Goal: Task Accomplishment & Management: Complete application form

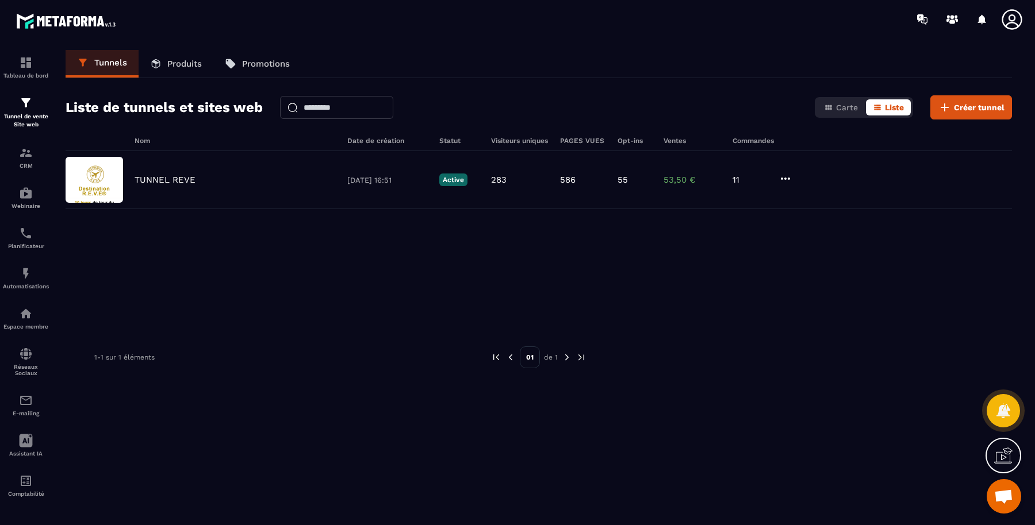
scroll to position [482, 0]
click at [186, 62] on p "Produits" at bounding box center [184, 64] width 34 height 10
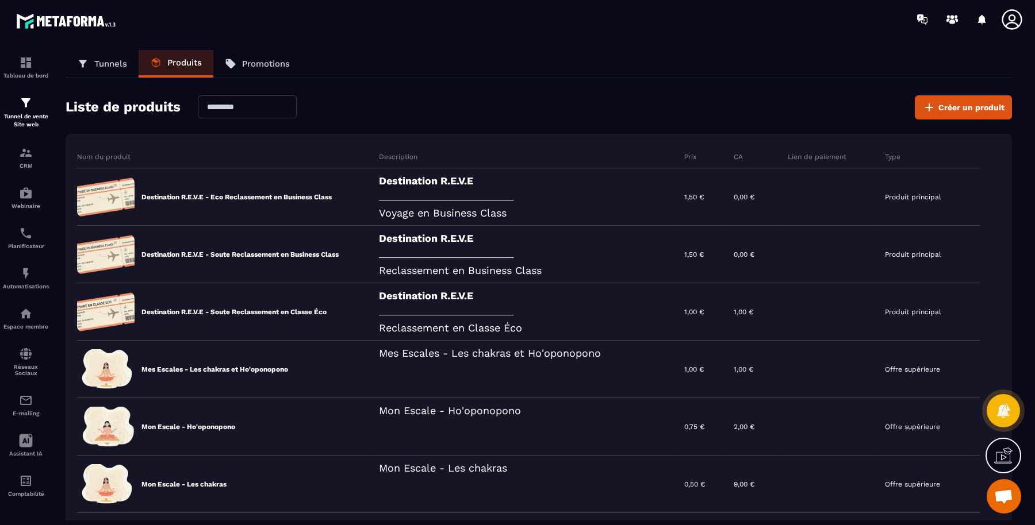
click at [976, 97] on button "Créer un produit" at bounding box center [963, 107] width 97 height 24
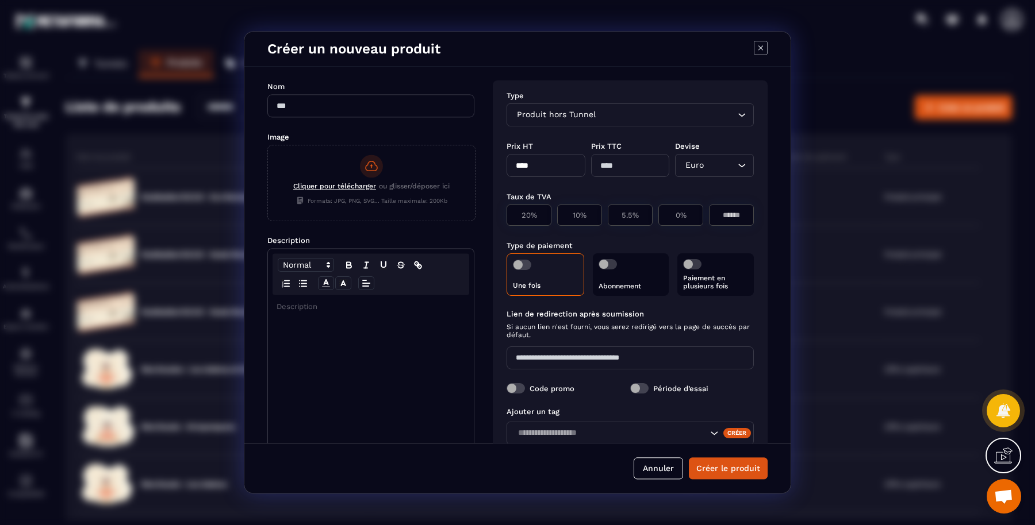
click at [574, 118] on div "Produit hors Tunnel" at bounding box center [624, 115] width 223 height 13
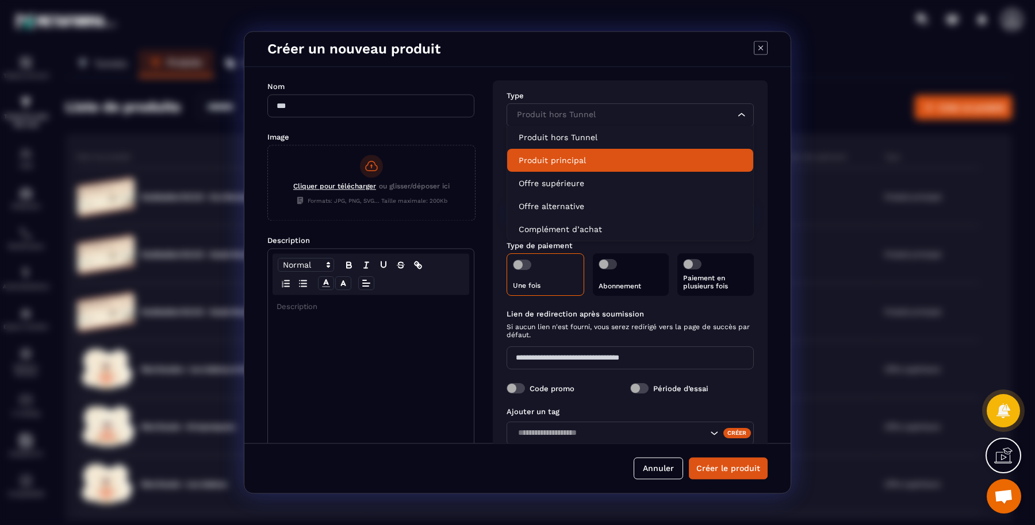
click at [578, 156] on p "Produit principal" at bounding box center [630, 160] width 223 height 11
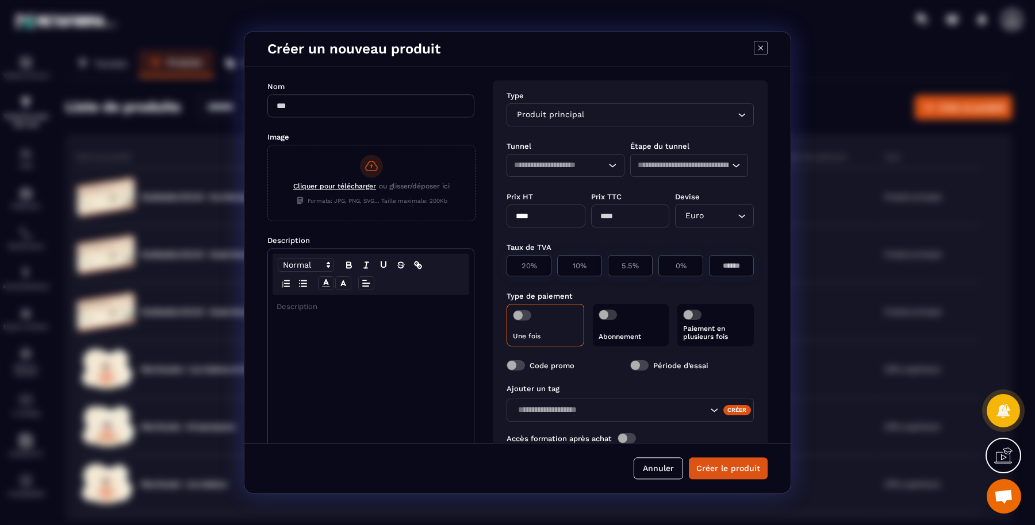
click at [378, 108] on input "Modal window" at bounding box center [370, 105] width 207 height 23
type input "****"
click at [304, 338] on div "Modal window" at bounding box center [371, 385] width 206 height 181
click at [523, 317] on span "Modal window" at bounding box center [522, 315] width 18 height 10
click at [690, 319] on span "Modal window" at bounding box center [692, 315] width 18 height 10
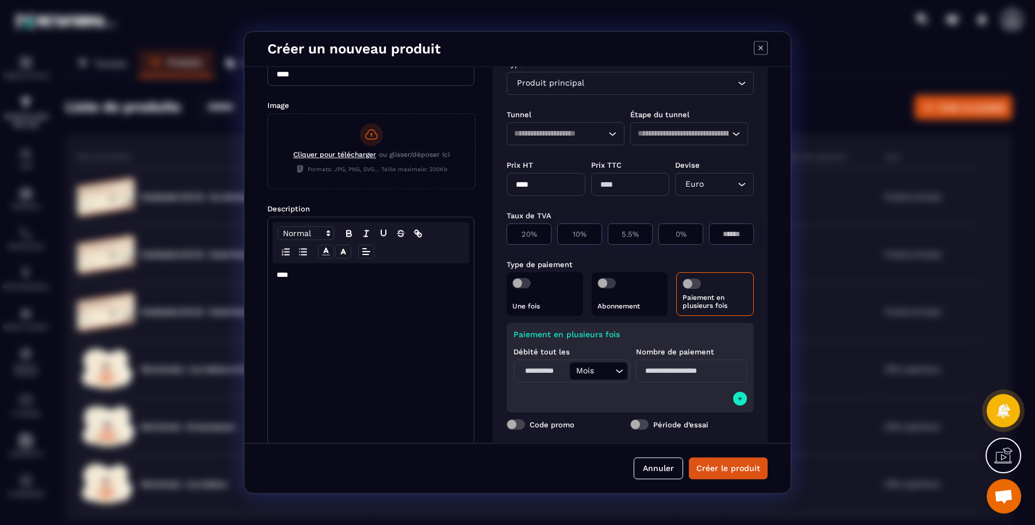
scroll to position [48, 0]
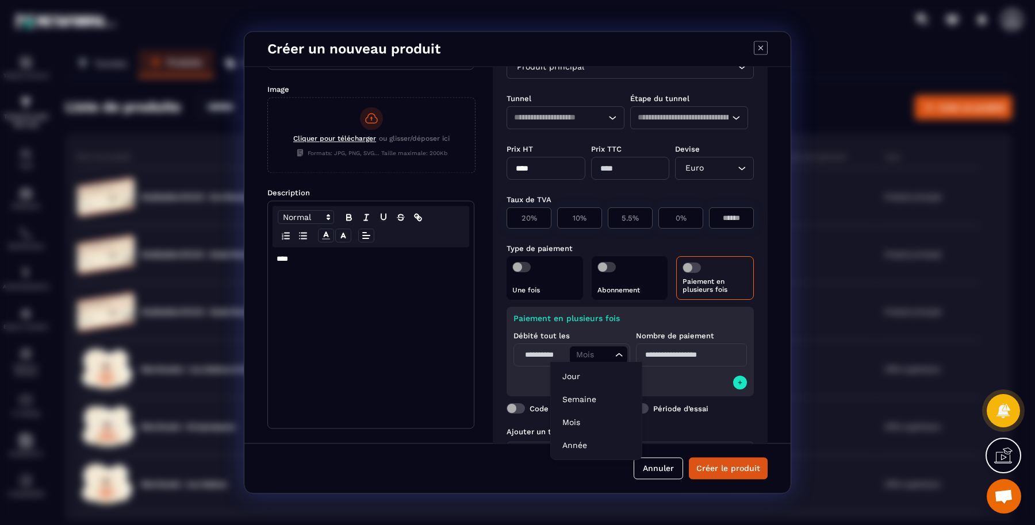
click at [604, 357] on input "Search for option" at bounding box center [592, 356] width 39 height 13
click at [550, 355] on input "Modal window" at bounding box center [542, 355] width 53 height 17
type input "*"
click at [677, 355] on input "Modal window" at bounding box center [691, 355] width 111 height 23
type input "*"
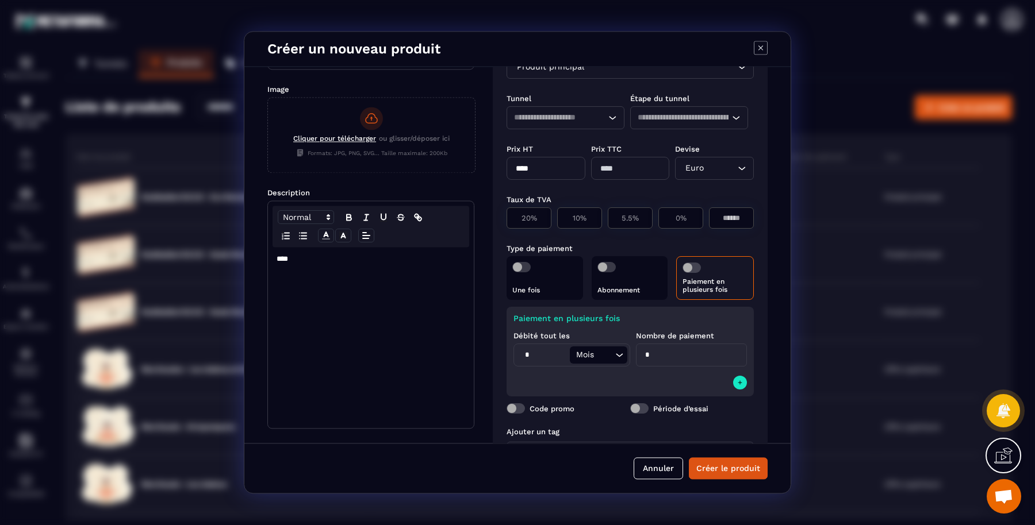
click at [736, 381] on icon "Modal window" at bounding box center [739, 382] width 7 height 9
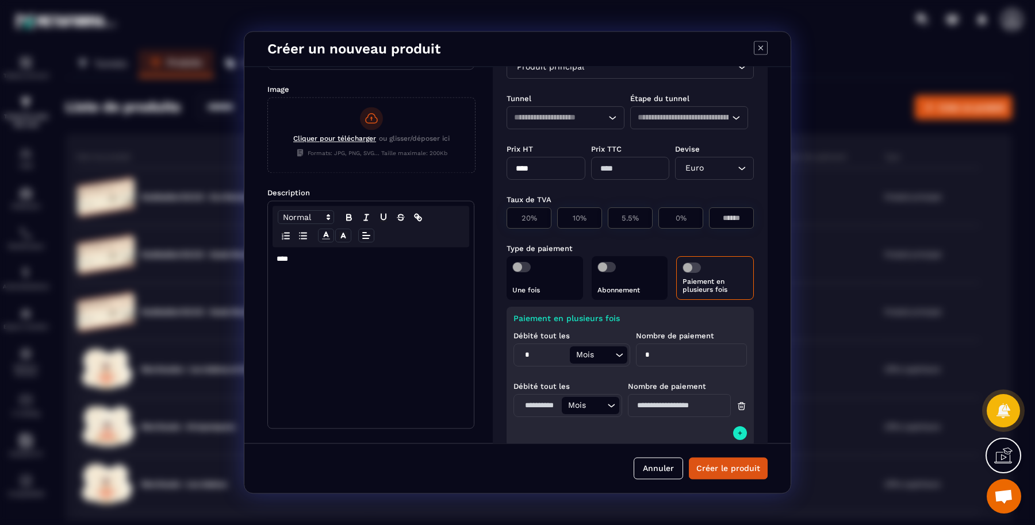
click at [549, 400] on input "Modal window" at bounding box center [538, 405] width 45 height 17
type input "*"
click at [674, 410] on input "Modal window" at bounding box center [679, 405] width 103 height 23
type input "*"
click at [550, 168] on input "****" at bounding box center [545, 168] width 79 height 23
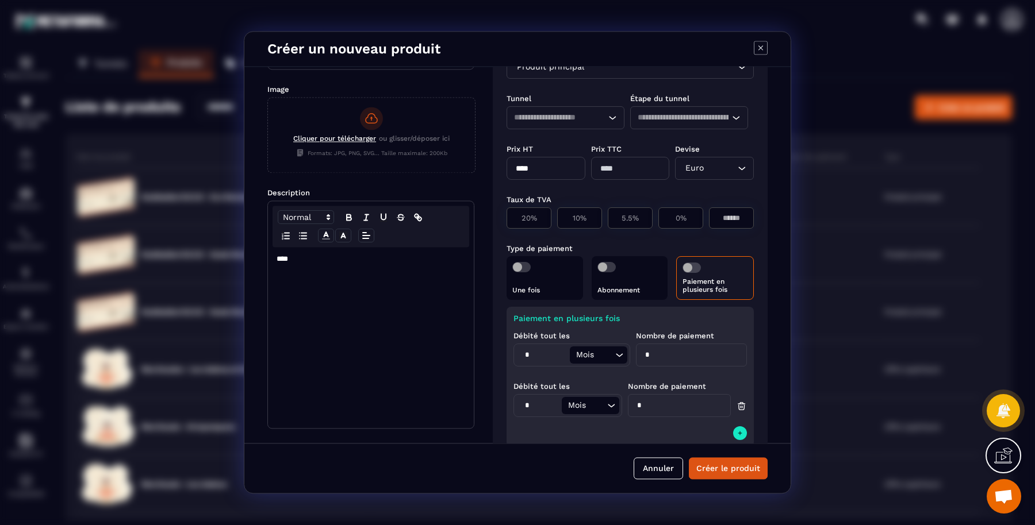
click at [550, 168] on input "****" at bounding box center [545, 168] width 79 height 23
type input "**"
click at [670, 215] on p "0%" at bounding box center [681, 218] width 32 height 9
type input "*"
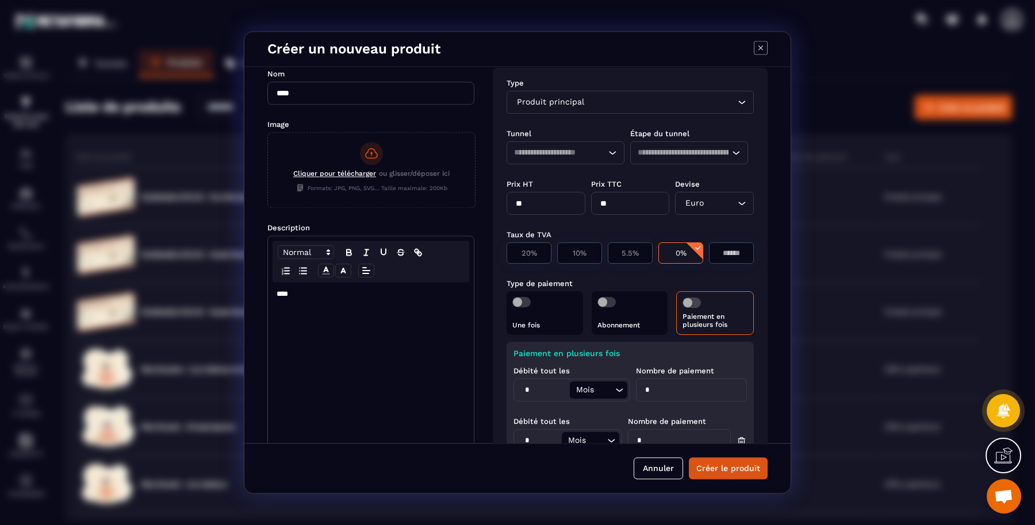
scroll to position [0, 0]
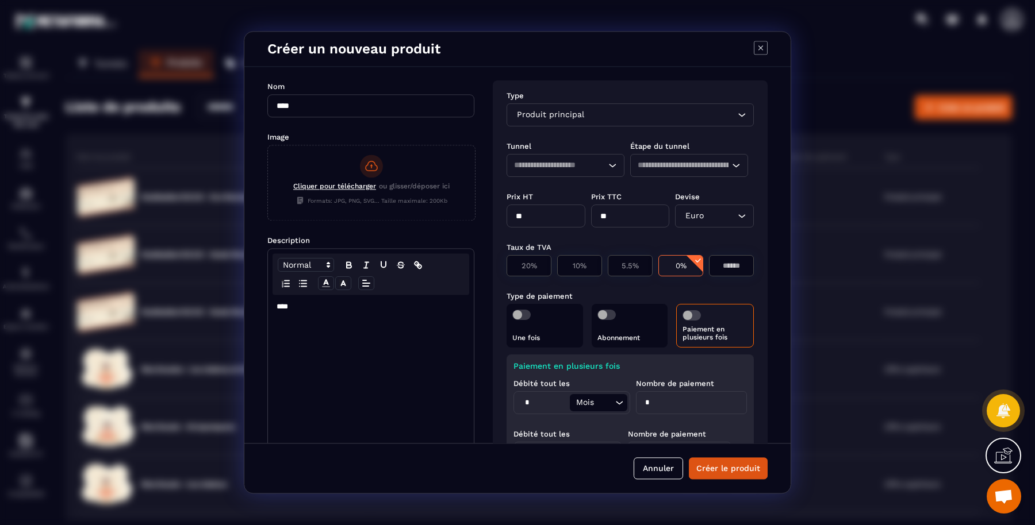
click at [568, 172] on div "Loading..." at bounding box center [565, 165] width 118 height 23
drag, startPoint x: 568, startPoint y: 187, endPoint x: 574, endPoint y: 187, distance: 6.3
click at [569, 187] on p "TUNNEL REVE" at bounding box center [566, 187] width 94 height 11
click at [702, 163] on input "Search for option" at bounding box center [683, 166] width 91 height 13
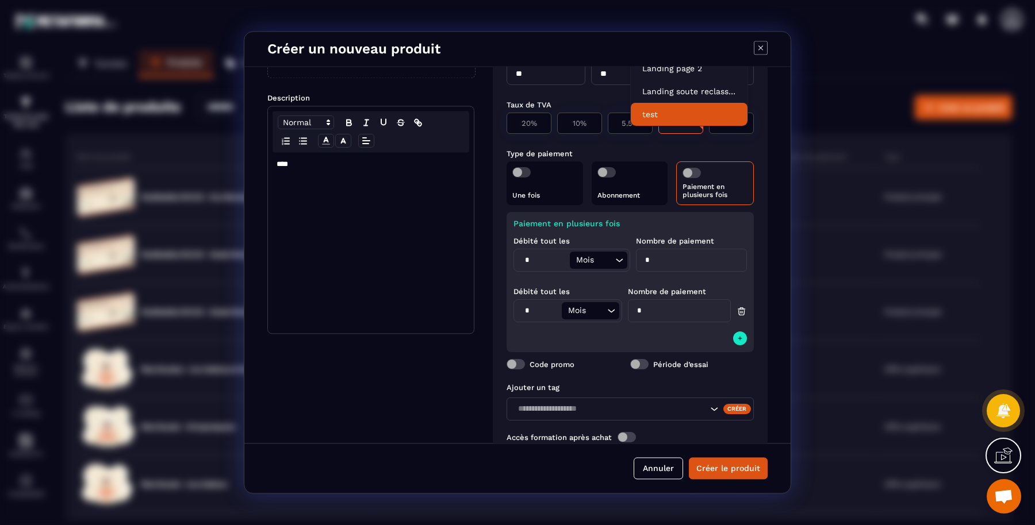
scroll to position [144, 0]
click at [669, 111] on p "test" at bounding box center [689, 113] width 94 height 11
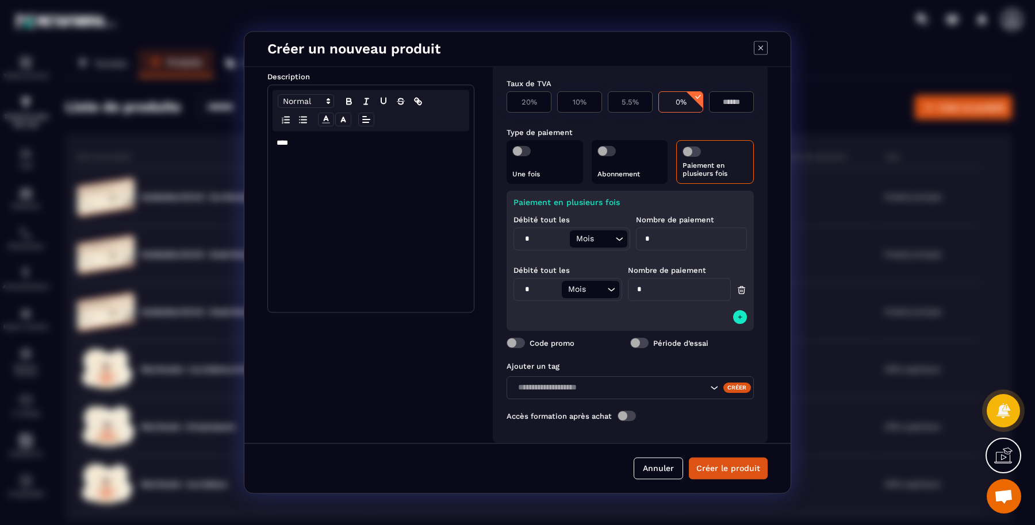
scroll to position [176, 0]
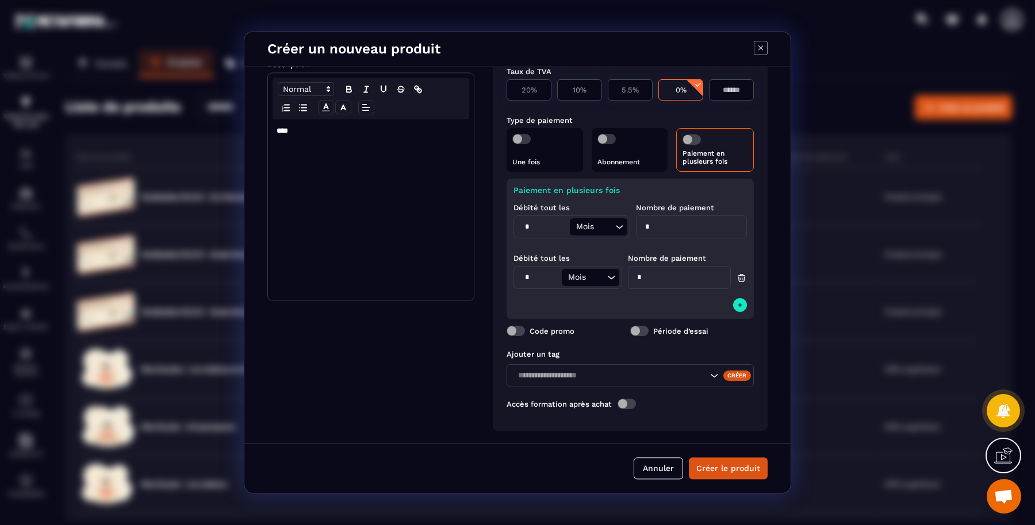
click at [728, 466] on button "Créer le produit" at bounding box center [728, 469] width 79 height 22
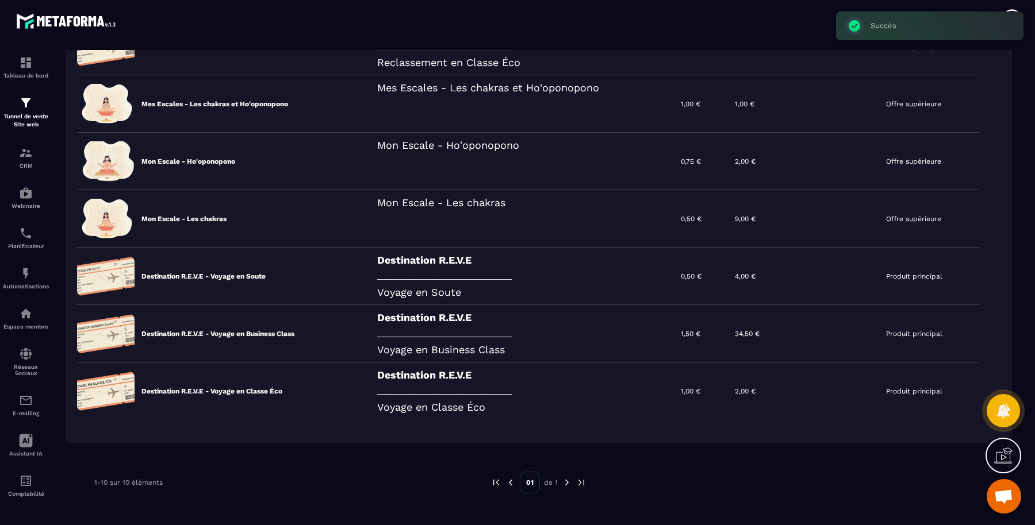
scroll to position [36, 0]
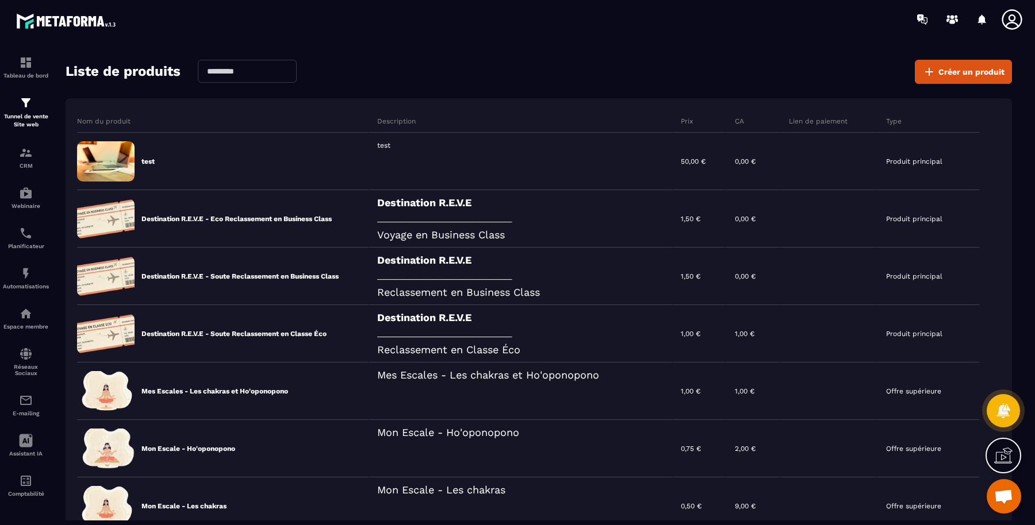
click at [0, 0] on icon at bounding box center [0, 0] width 0 height 0
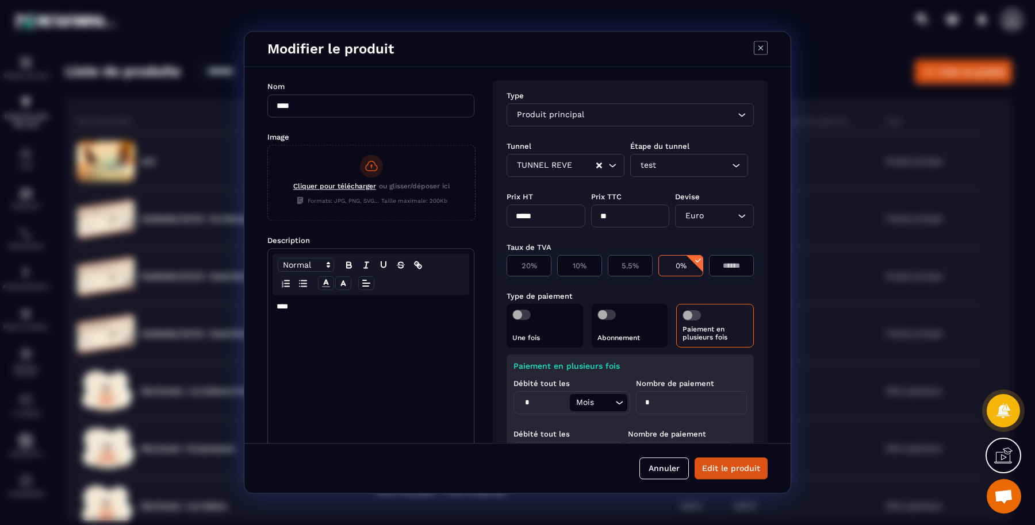
drag, startPoint x: 556, startPoint y: 214, endPoint x: 435, endPoint y: 212, distance: 121.3
click at [435, 212] on div "Nom **** Image Cliquer pour télécharger ou glisser/déposer ici Formats: JPG, PN…" at bounding box center [517, 255] width 546 height 377
type input "*"
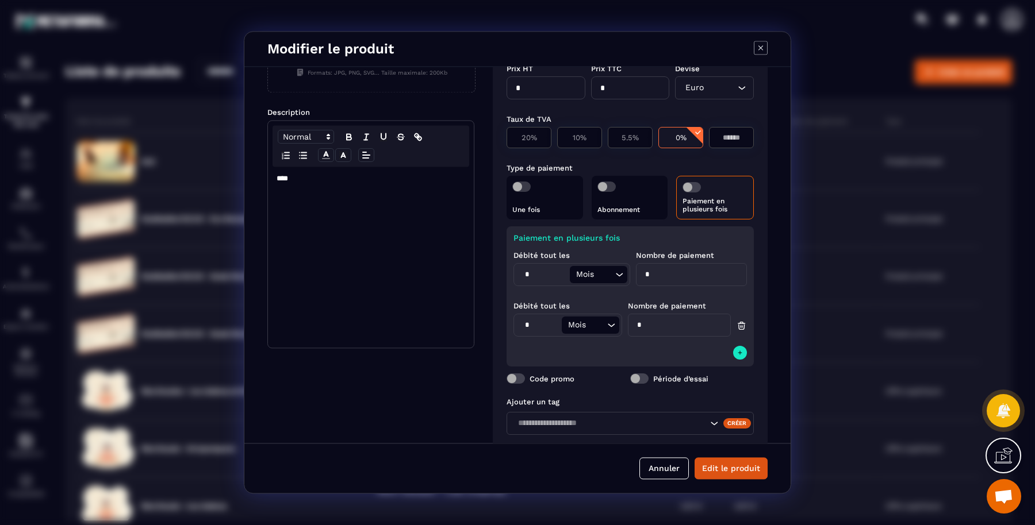
scroll to position [144, 0]
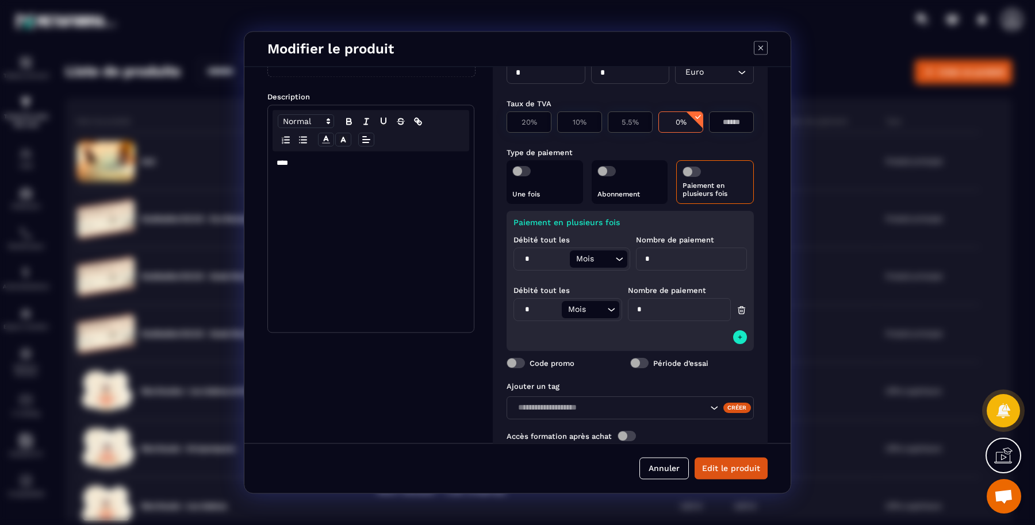
click at [545, 363] on label "Code promo" at bounding box center [551, 363] width 45 height 9
click at [726, 466] on button "Edit le produit" at bounding box center [730, 469] width 73 height 22
